Goal: Task Accomplishment & Management: Use online tool/utility

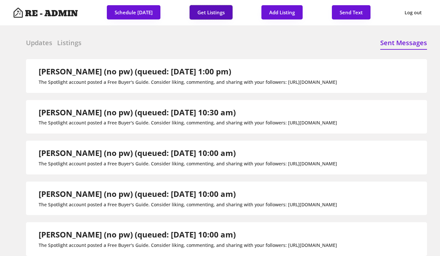
click at [219, 10] on button "Get Listings" at bounding box center [211, 12] width 43 height 14
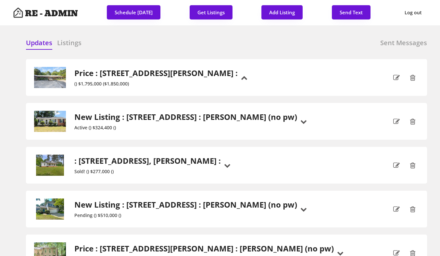
click at [71, 40] on h6 "Listings" at bounding box center [69, 42] width 24 height 9
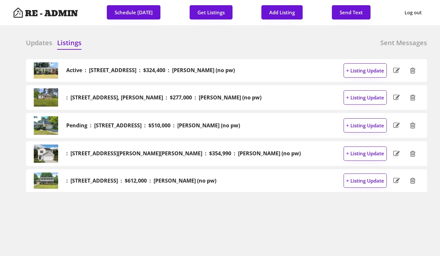
click at [32, 41] on h6 "Updates" at bounding box center [39, 42] width 26 height 9
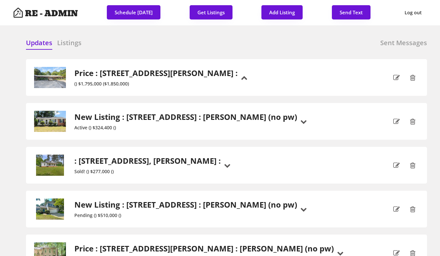
click at [131, 44] on div "Updates Listings Sent Messages" at bounding box center [226, 44] width 401 height 13
click at [352, 11] on button "Send Text" at bounding box center [351, 12] width 39 height 14
select select "raleigh"
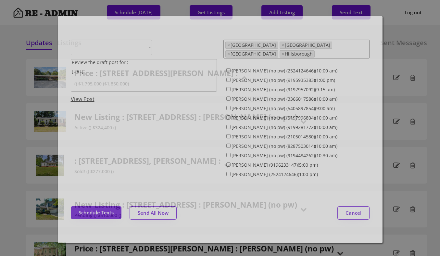
select select ""1348695171700984260__LOOKUP__1743599703321x142788062077753970""
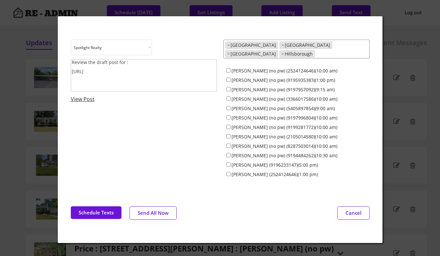
click at [166, 75] on textarea "Review the draft post for : [URL]" at bounding box center [144, 75] width 146 height 32
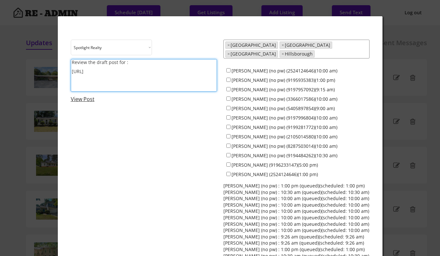
click at [166, 75] on textarea "Review the draft post for : [URL]" at bounding box center [144, 75] width 146 height 32
click at [207, 61] on textarea "The Spotlight account just shared a post about What to Expect" at bounding box center [144, 75] width 146 height 32
paste textarea "[URL][DOMAIN_NAME]"
click at [168, 69] on textarea "The Spotlight account just shared a post about What to Expect When Selling Your…" at bounding box center [144, 75] width 146 height 32
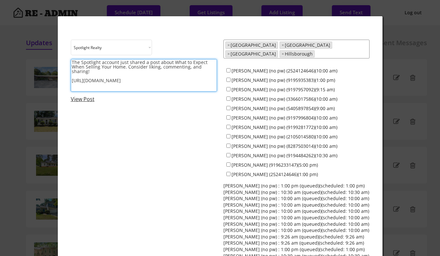
click at [166, 69] on textarea "The Spotlight account just shared a post about What to Expect When Selling Your…" at bounding box center [144, 75] width 146 height 32
click at [155, 73] on textarea "The Spotlight account just shared a post about What to Expect When Selling Your…" at bounding box center [144, 75] width 146 height 32
click at [79, 72] on textarea "The Spotlight account just shared a post about What to Expect When Selling Your…" at bounding box center [144, 75] width 146 height 32
click at [206, 79] on textarea "The Spotlight account just shared a post about What to Expect When Selling Your…" at bounding box center [144, 75] width 146 height 32
type textarea "The Spotlight account just shared a post about What to Expect When Selling Your…"
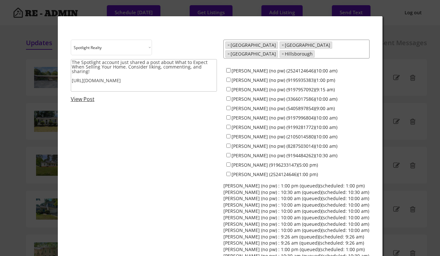
click at [227, 68] on input "[PERSON_NAME] (no pw) (2524124646)(10:00 am)" at bounding box center [228, 70] width 4 height 4
checkbox input "true"
click at [229, 78] on input "[PERSON_NAME] (no pw) (9195935383)(1:00 pm)" at bounding box center [228, 80] width 4 height 4
checkbox input "true"
click at [229, 87] on input "[PERSON_NAME] (no pw) (9197957092)(9:15 am)" at bounding box center [228, 89] width 4 height 4
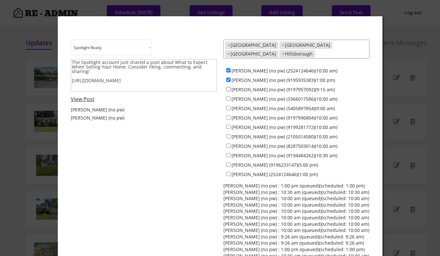
checkbox input "true"
click at [229, 96] on input "[PERSON_NAME] (no pw) (3366017586)(10:00 am)" at bounding box center [228, 98] width 4 height 4
checkbox input "true"
click at [229, 115] on input "[PERSON_NAME] (no pw) (9197996804)(10:00 am)" at bounding box center [228, 117] width 4 height 4
checkbox input "true"
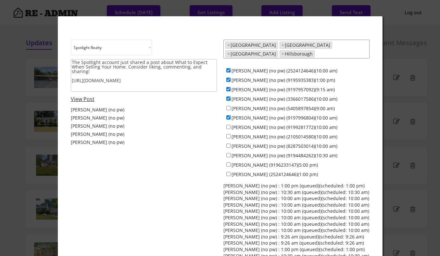
click at [227, 125] on div "[PERSON_NAME] (no pw) (9199281772)(10:00 am)" at bounding box center [296, 126] width 146 height 9
click at [228, 125] on input "[PERSON_NAME] (no pw) (9199281772)(10:00 am)" at bounding box center [228, 127] width 4 height 4
checkbox input "true"
click at [228, 134] on input "[PERSON_NAME] (no pw) (2105014580)(10:00 am)" at bounding box center [228, 136] width 4 height 4
checkbox input "true"
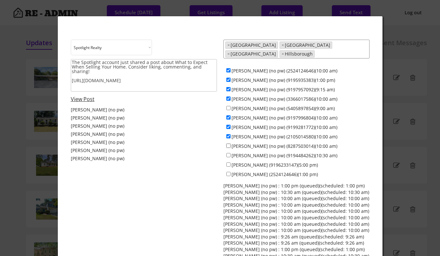
click at [228, 144] on input "[PERSON_NAME] (no pw) (8287503014)(10:00 am)" at bounding box center [228, 146] width 4 height 4
checkbox input "true"
click at [228, 153] on input "[PERSON_NAME] (no pw) (9194484262)(10:30 am)" at bounding box center [228, 155] width 4 height 4
checkbox input "true"
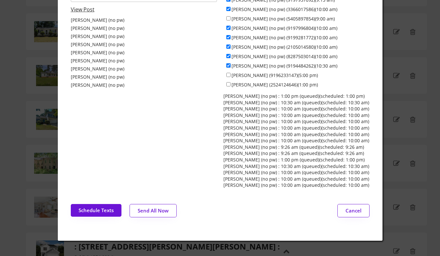
scroll to position [93, 0]
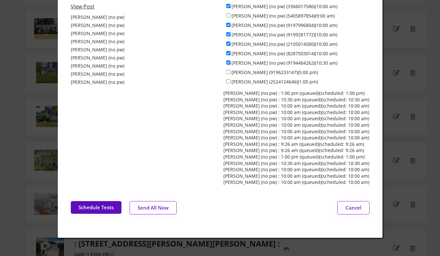
click at [101, 201] on button "Schedule Texts" at bounding box center [96, 207] width 51 height 13
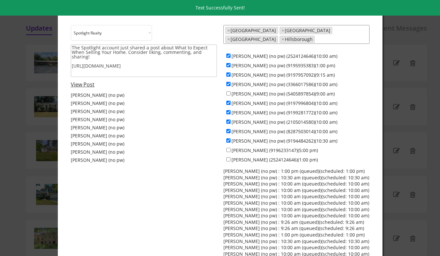
scroll to position [0, 0]
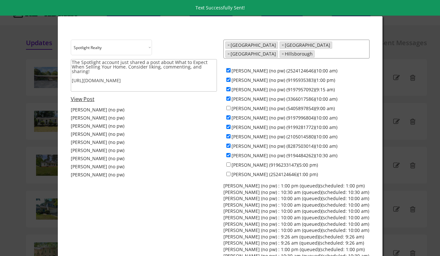
click at [229, 68] on input "[PERSON_NAME] (no pw) (2524124646)(10:00 am)" at bounding box center [228, 70] width 4 height 4
checkbox input "false"
click at [229, 78] on input "[PERSON_NAME] (no pw) (9195935383)(1:00 pm)" at bounding box center [228, 80] width 4 height 4
checkbox input "false"
click at [229, 87] on input "[PERSON_NAME] (no pw) (9197957092)(9:15 am)" at bounding box center [228, 89] width 4 height 4
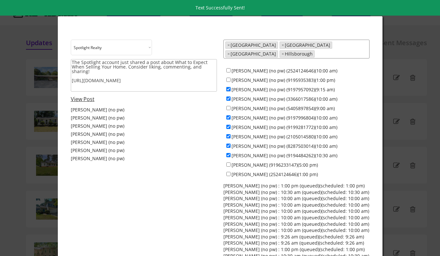
checkbox input "false"
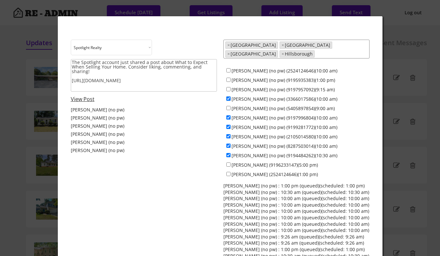
click at [229, 96] on input "[PERSON_NAME] (no pw) (3366017586)(10:00 am)" at bounding box center [228, 98] width 4 height 4
checkbox input "false"
click at [228, 106] on input "[PERSON_NAME] (no pw) (5405897854)(9:00 am)" at bounding box center [228, 108] width 4 height 4
checkbox input "true"
click at [228, 115] on input "[PERSON_NAME] (no pw) (9197996804)(10:00 am)" at bounding box center [228, 117] width 4 height 4
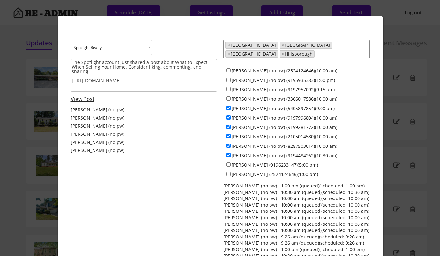
checkbox input "false"
click at [228, 125] on input "[PERSON_NAME] (no pw) (9199281772)(10:00 am)" at bounding box center [228, 127] width 4 height 4
checkbox input "false"
click at [228, 134] on input "[PERSON_NAME] (no pw) (2105014580)(10:00 am)" at bounding box center [228, 136] width 4 height 4
checkbox input "false"
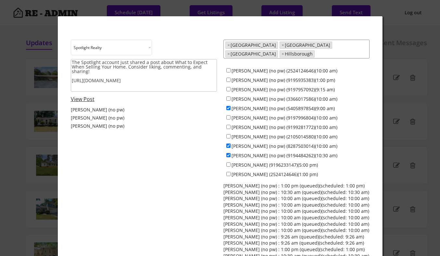
click at [228, 144] on input "[PERSON_NAME] (no pw) (8287503014)(10:00 am)" at bounding box center [228, 146] width 4 height 4
checkbox input "false"
click at [229, 150] on div "[PERSON_NAME] (no pw) (9194484262)(10:30 am)" at bounding box center [296, 154] width 146 height 9
click at [228, 153] on input "[PERSON_NAME] (no pw) (9194484262)(10:30 am)" at bounding box center [228, 155] width 4 height 4
checkbox input "false"
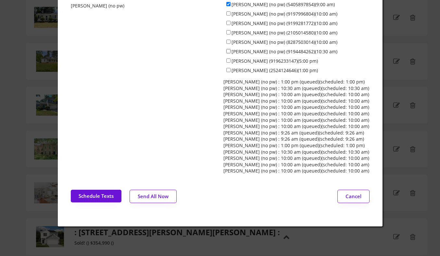
scroll to position [104, 0]
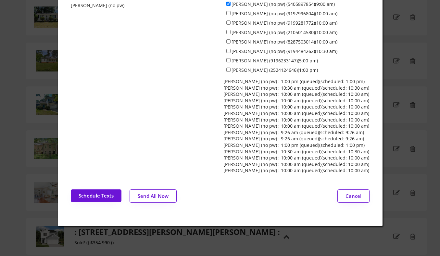
click at [156, 190] on button "Send All Now" at bounding box center [153, 195] width 47 height 13
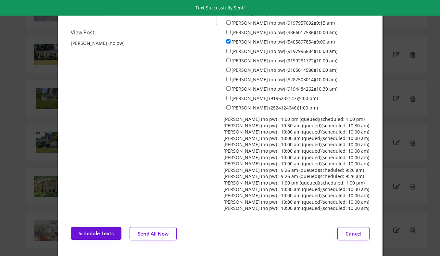
scroll to position [0, 0]
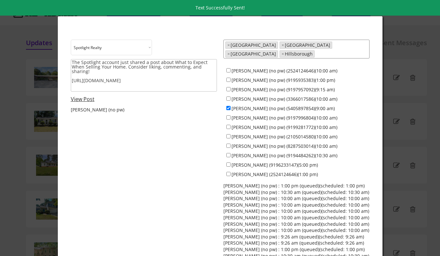
click at [29, 79] on div at bounding box center [220, 128] width 440 height 256
